Goal: Transaction & Acquisition: Purchase product/service

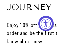
select select "3"
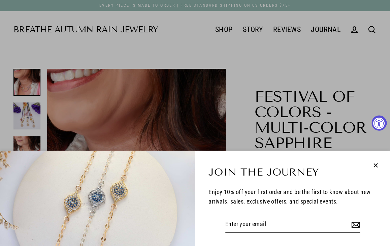
click at [56, 47] on icon "button" at bounding box center [375, 165] width 9 height 9
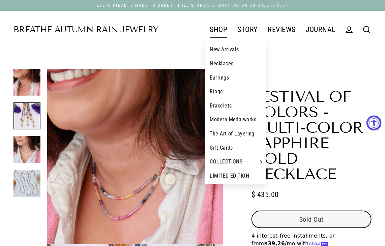
click at [56, 27] on link "SHOP" at bounding box center [219, 29] width 28 height 17
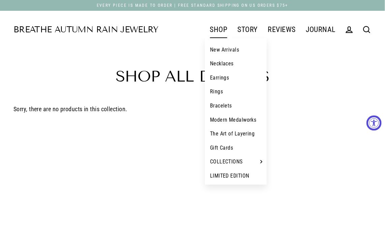
click at [221, 107] on link "Bracelets" at bounding box center [236, 106] width 62 height 14
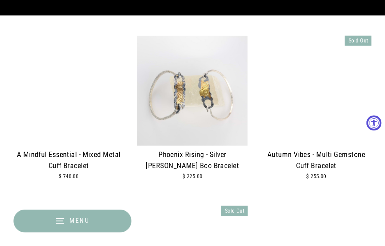
scroll to position [303, 0]
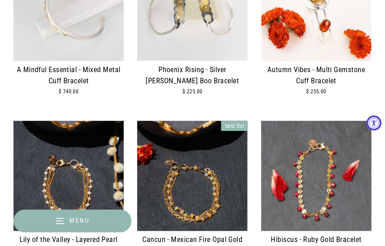
click at [195, 36] on img at bounding box center [192, 6] width 110 height 110
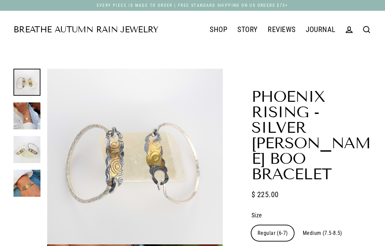
select select "3"
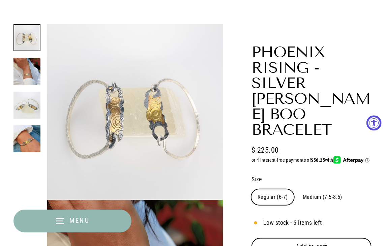
scroll to position [135, 0]
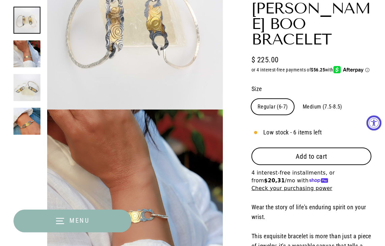
click at [297, 152] on span "Add to cart" at bounding box center [312, 156] width 32 height 8
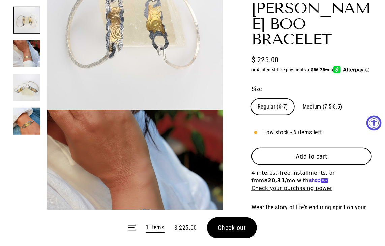
click at [303, 152] on span "Add to cart" at bounding box center [312, 156] width 32 height 8
click at [218, 223] on form "Menu 2 items $ 450.00 Check out" at bounding box center [192, 228] width 385 height 36
click at [226, 233] on form "Menu 2 items $ 450.00 Check out" at bounding box center [192, 228] width 385 height 36
click at [225, 231] on form "Menu 2 items $ 450.00 Check out" at bounding box center [192, 228] width 385 height 36
click at [230, 225] on span "Check out" at bounding box center [232, 228] width 28 height 8
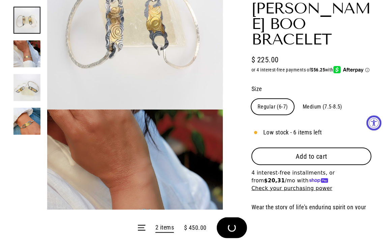
click at [230, 225] on form "Menu 2 items $ 450.00 Check out" at bounding box center [192, 228] width 385 height 36
